Goal: Transaction & Acquisition: Purchase product/service

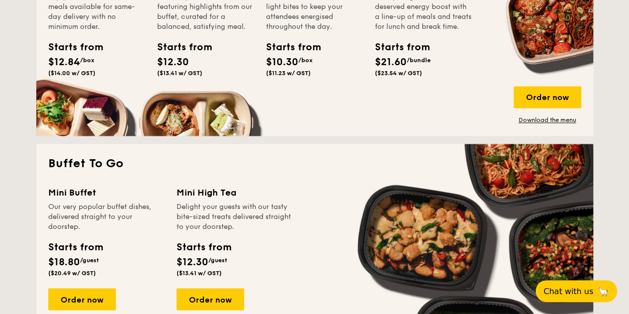
scroll to position [845, 0]
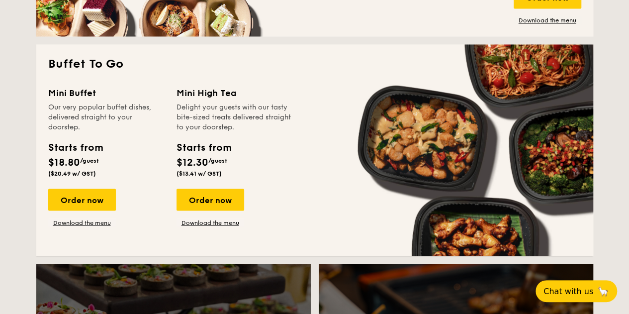
click at [95, 204] on div "Order now" at bounding box center [82, 199] width 68 height 22
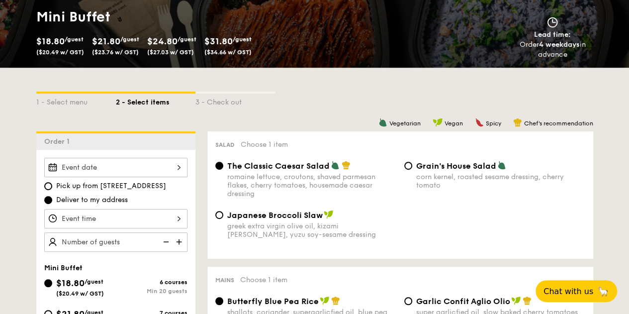
scroll to position [248, 0]
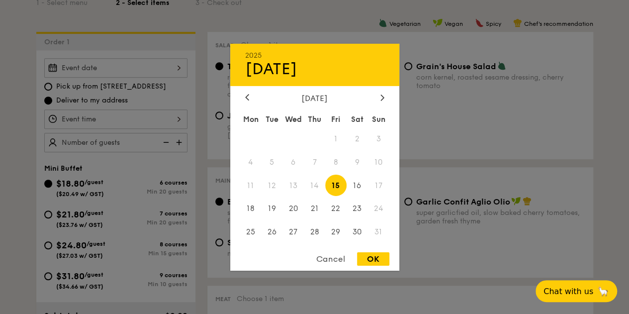
click at [180, 69] on div "2025 Aug [DATE] Tue Wed Thu Fri Sat Sun 1 2 3 4 5 6 7 8 9 10 11 12 13 14 15 16 …" at bounding box center [115, 67] width 143 height 19
click at [358, 205] on span "23" at bounding box center [356, 208] width 21 height 21
click at [377, 264] on div "OK" at bounding box center [373, 258] width 32 height 13
type input "[DATE]"
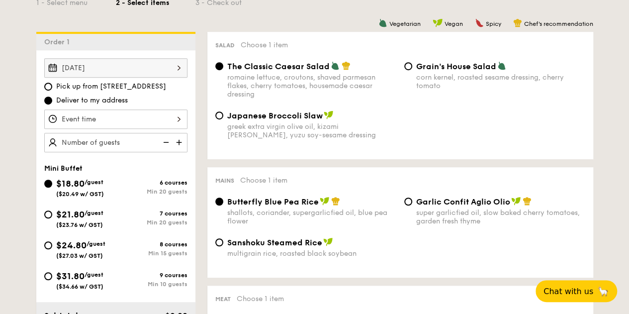
click at [182, 116] on div at bounding box center [115, 118] width 143 height 19
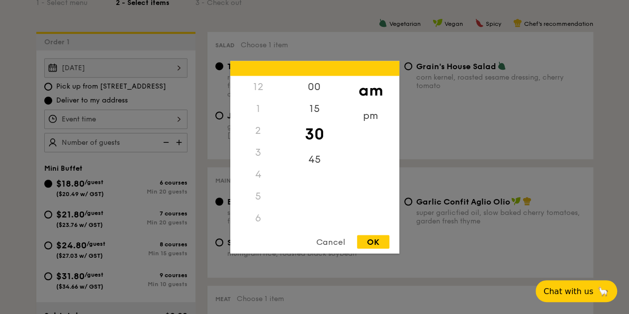
scroll to position [117, 0]
click at [372, 123] on div "pm" at bounding box center [370, 115] width 56 height 22
click at [263, 105] on div "6" at bounding box center [258, 107] width 56 height 22
click at [383, 238] on div "OK" at bounding box center [373, 241] width 32 height 13
type input "6:30PM"
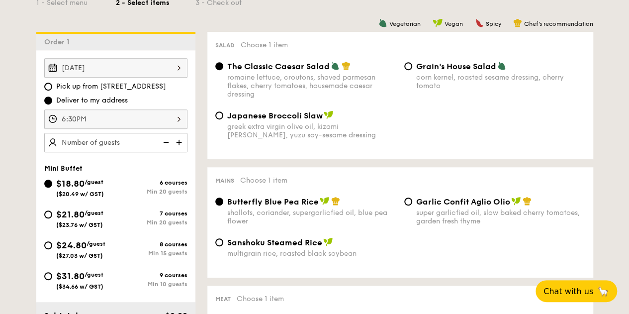
click at [176, 141] on img at bounding box center [179, 142] width 15 height 19
type input "20 guests"
click at [171, 143] on img at bounding box center [165, 142] width 15 height 19
click at [169, 143] on img at bounding box center [165, 142] width 15 height 19
click at [47, 242] on input "$24.80 /guest ($27.03 w/ GST) 8 courses Min 15 guests" at bounding box center [48, 245] width 8 height 8
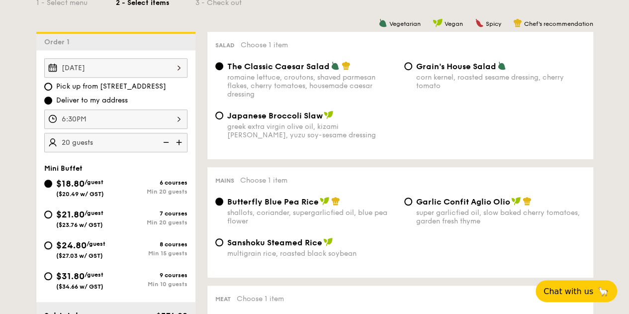
radio input "true"
radio input "false"
radio input "true"
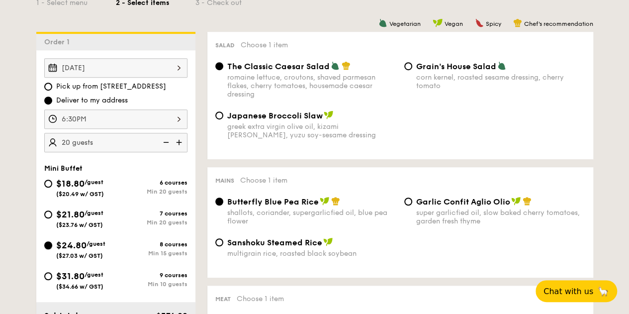
radio input "true"
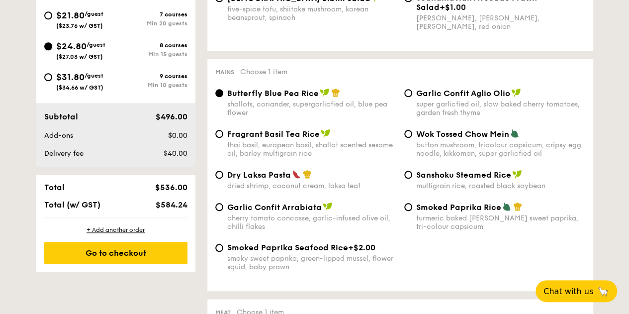
scroll to position [348, 0]
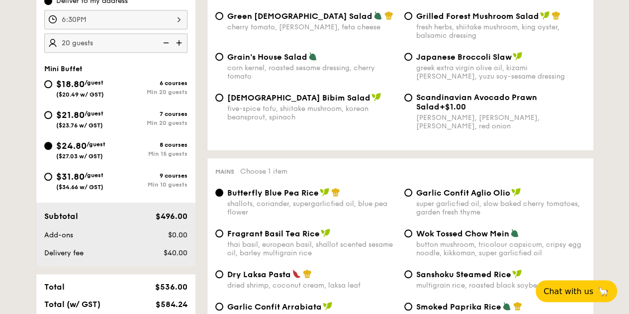
click at [166, 39] on img at bounding box center [165, 42] width 15 height 19
type input "15 guests"
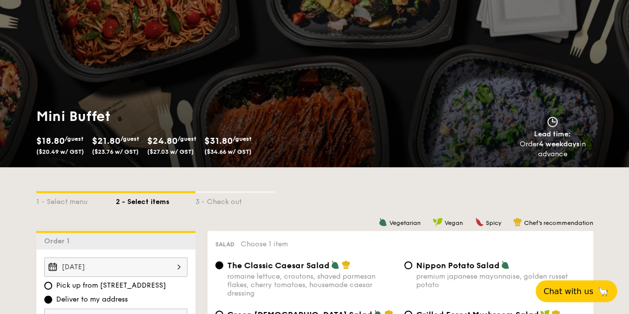
scroll to position [0, 0]
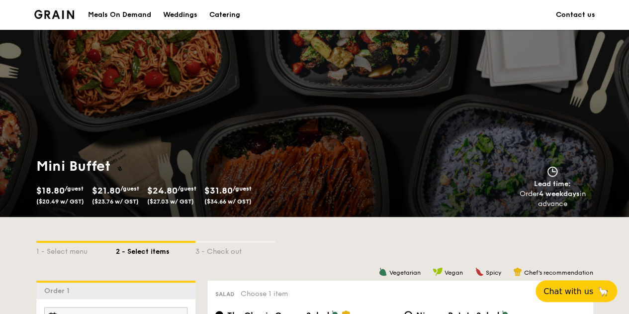
click at [227, 12] on div "Catering" at bounding box center [224, 15] width 31 height 30
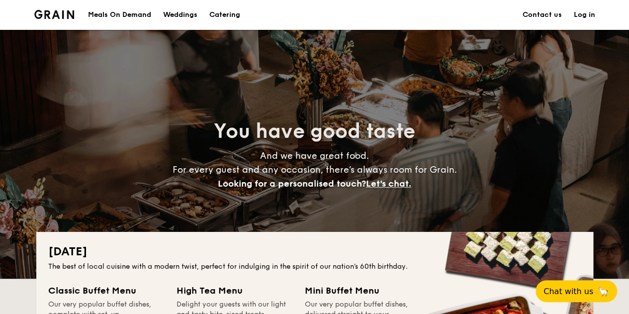
scroll to position [248, 0]
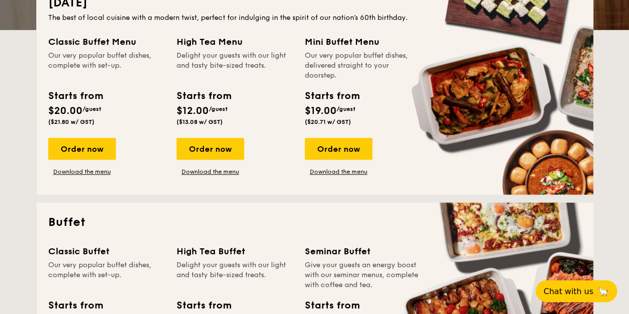
click at [334, 144] on div "Order now" at bounding box center [339, 149] width 68 height 22
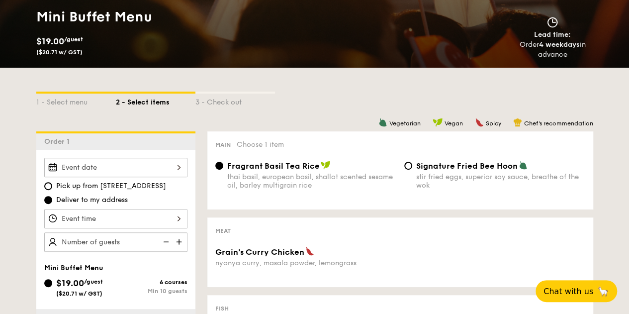
scroll to position [199, 0]
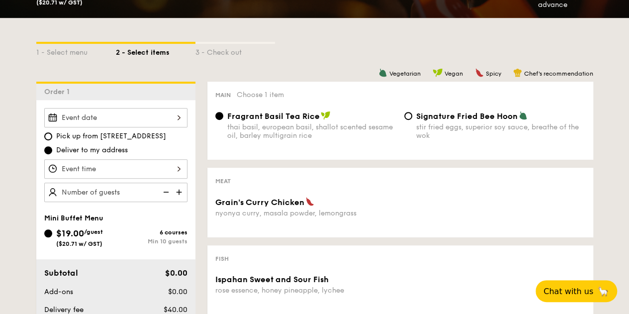
click at [177, 118] on div at bounding box center [115, 117] width 143 height 19
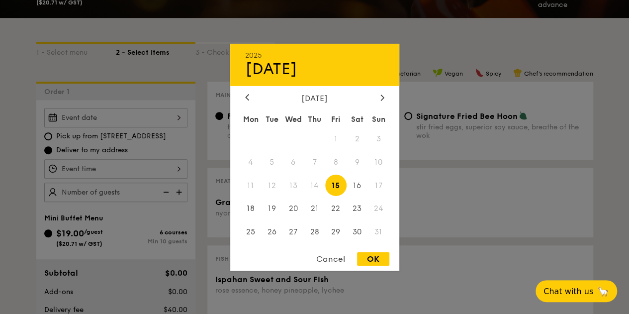
click at [356, 206] on span "23" at bounding box center [356, 208] width 21 height 21
click at [374, 263] on div "OK" at bounding box center [373, 258] width 32 height 13
type input "[DATE]"
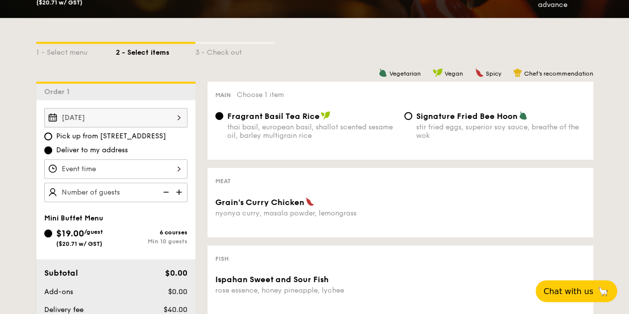
scroll to position [0, 0]
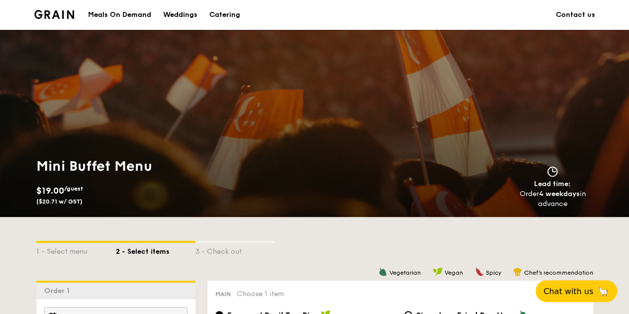
click at [231, 15] on div "Catering" at bounding box center [224, 15] width 31 height 30
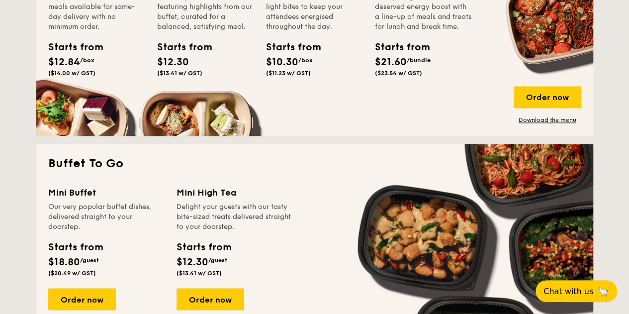
scroll to position [845, 0]
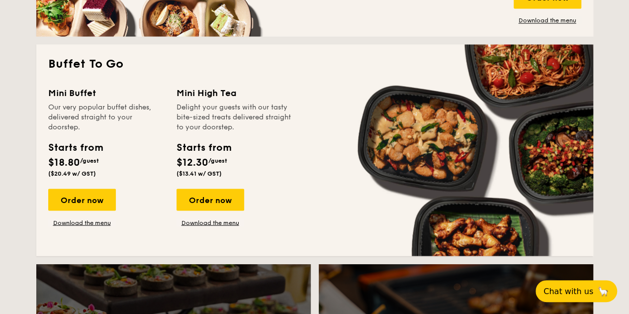
click at [98, 222] on link "Download the menu" at bounding box center [82, 222] width 68 height 8
